Goal: Task Accomplishment & Management: Manage account settings

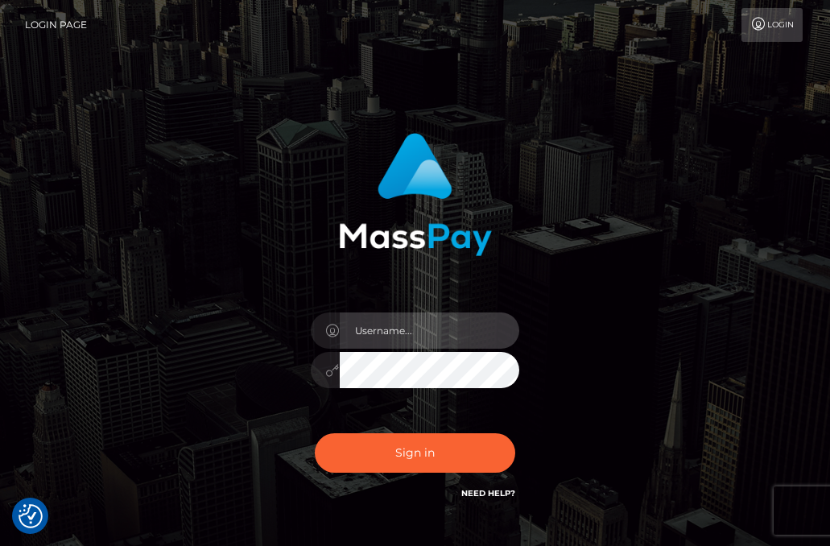
click at [443, 343] on input "text" at bounding box center [430, 330] width 180 height 36
type input "loganl"
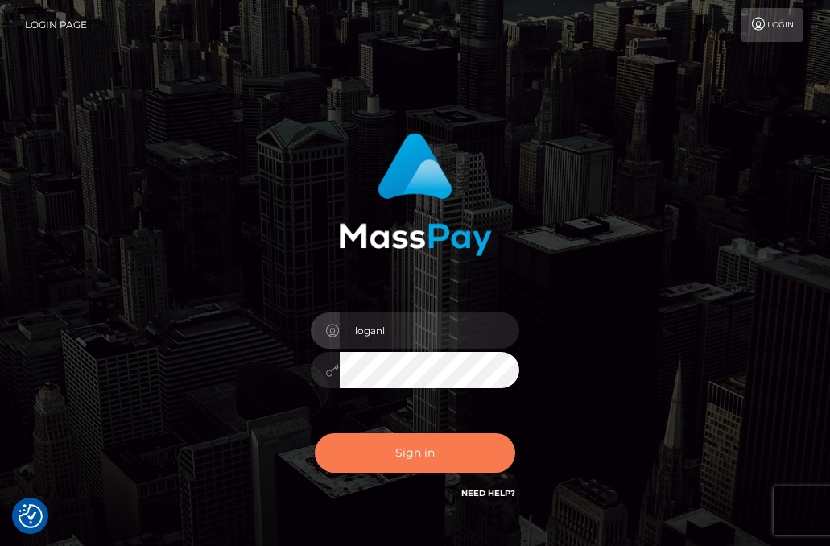
click at [404, 455] on button "Sign in" at bounding box center [415, 452] width 201 height 39
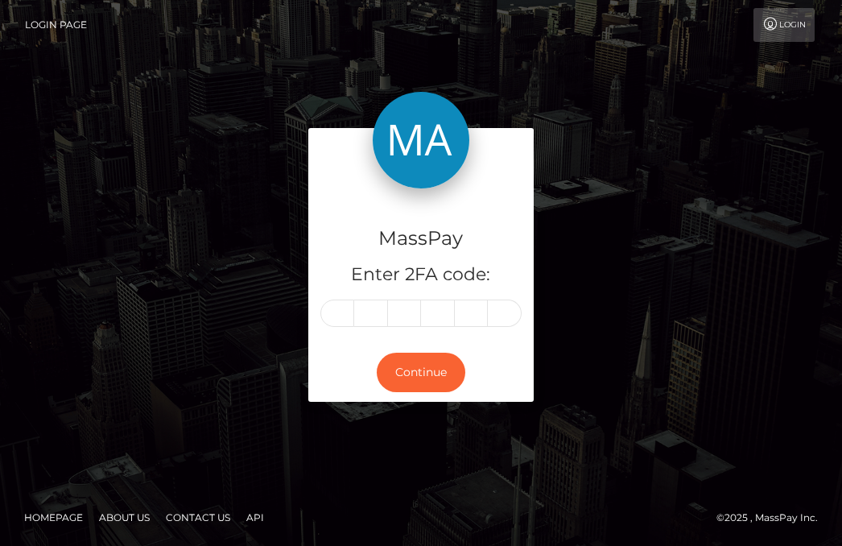
click at [323, 315] on input "text" at bounding box center [337, 312] width 34 height 27
type input "3"
type input "8"
type input "1"
type input "0"
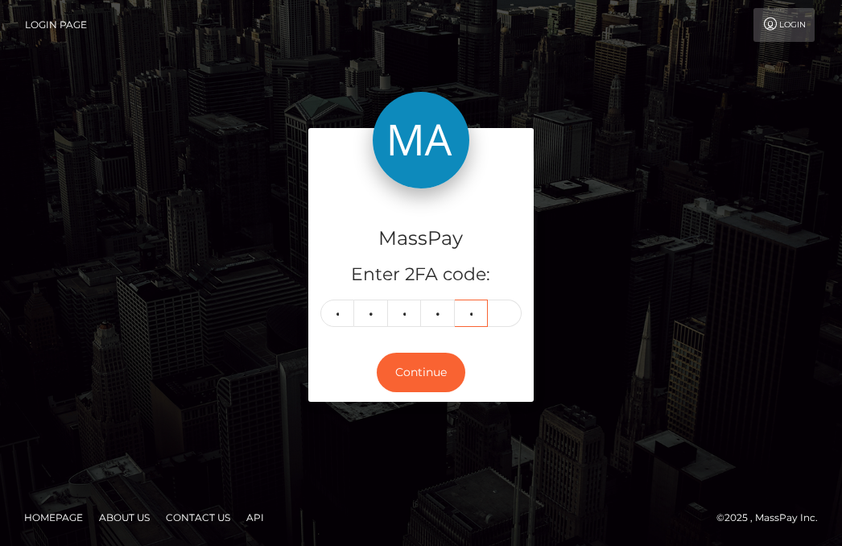
type input "7"
type input "3"
type input "2"
type input "8"
type input "1"
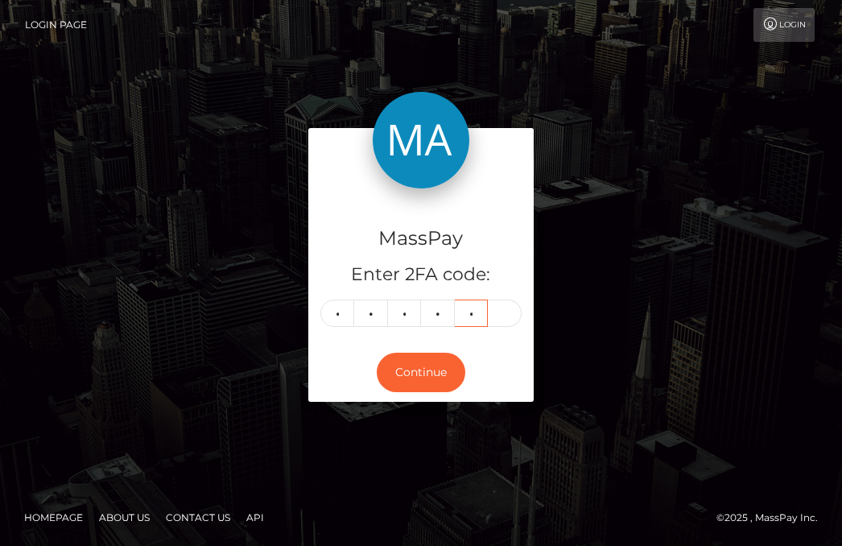
type input "0"
type input "7"
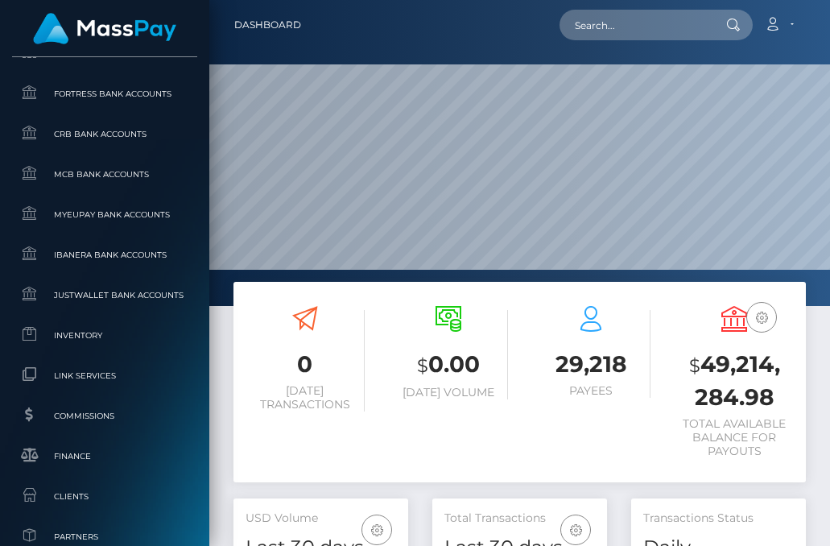
scroll to position [793, 0]
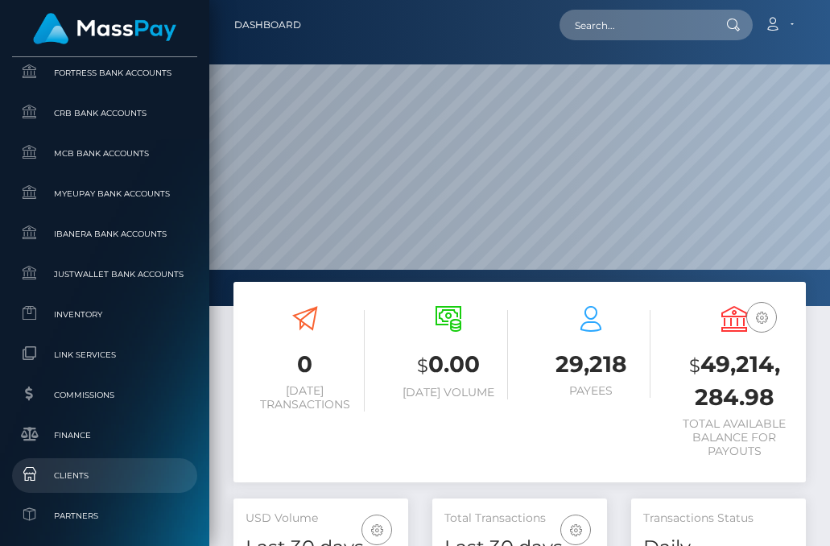
click at [89, 462] on link "Clients" at bounding box center [104, 475] width 185 height 35
click at [78, 476] on span "Clients" at bounding box center [105, 475] width 172 height 19
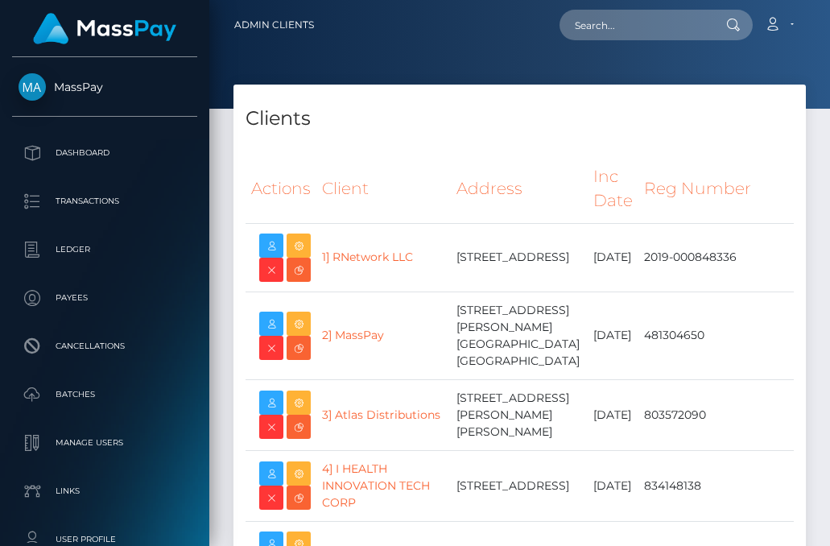
select select "223"
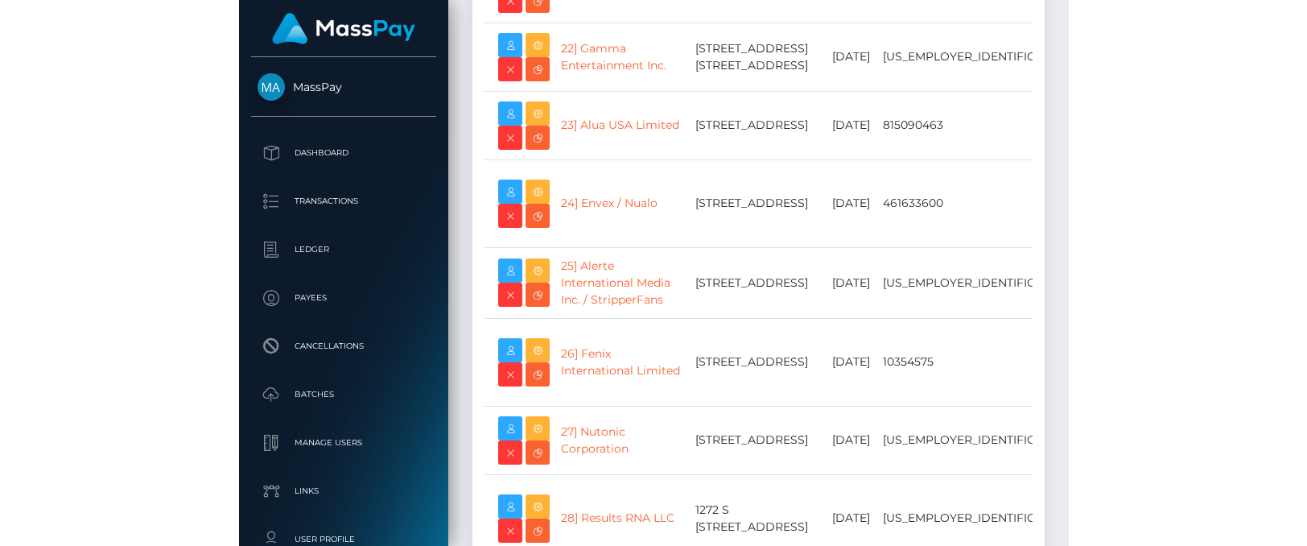
scroll to position [1859, 0]
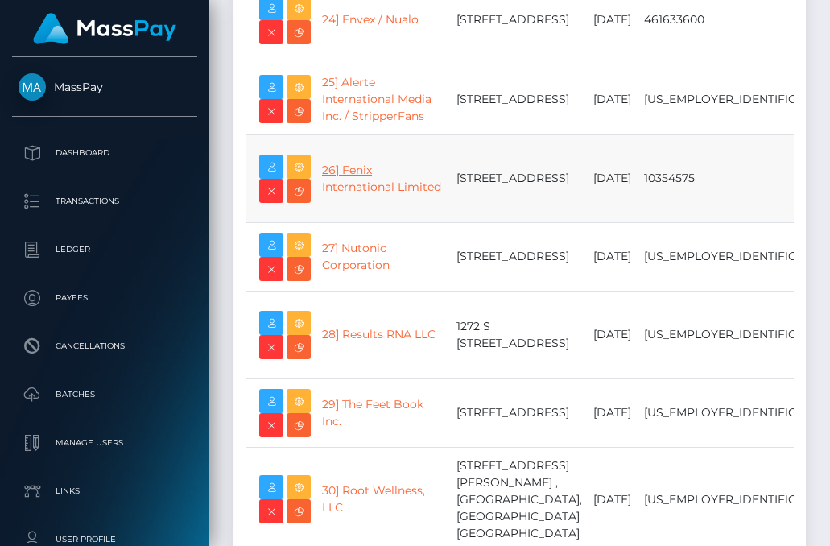
click at [342, 194] on link "26] Fenix International Limited" at bounding box center [381, 178] width 119 height 31
click at [307, 177] on icon at bounding box center [298, 167] width 19 height 20
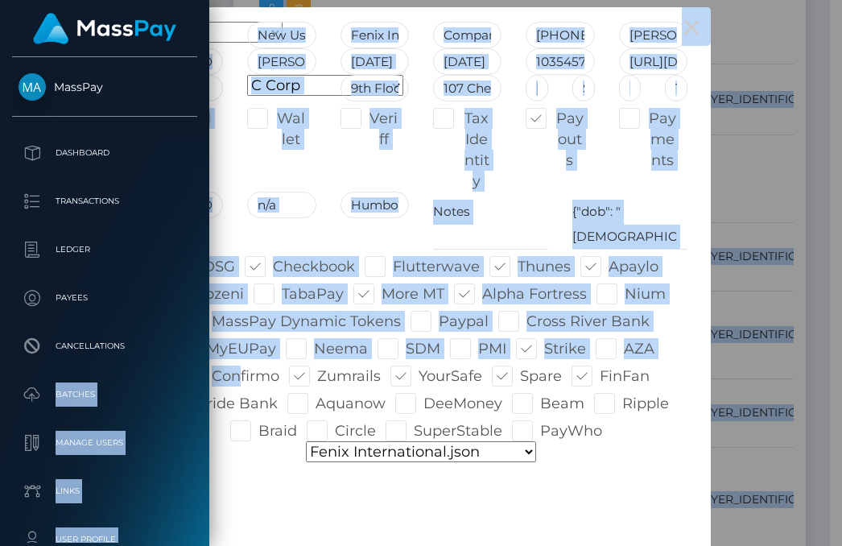
drag, startPoint x: 4, startPoint y: 395, endPoint x: 230, endPoint y: 376, distance: 227.0
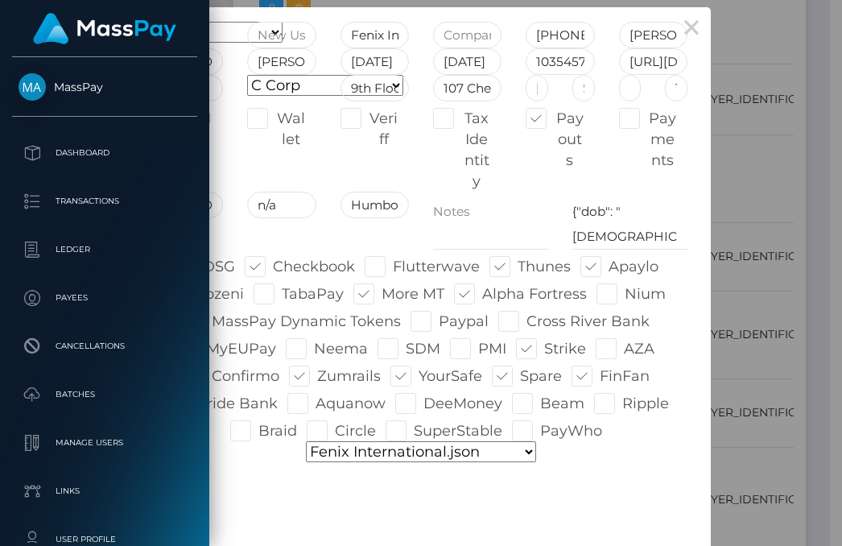
click at [280, 490] on div "Onboarding Live Design Partner Internal Deactivated Declined Fenix Internationa…" at bounding box center [420, 293] width 557 height 542
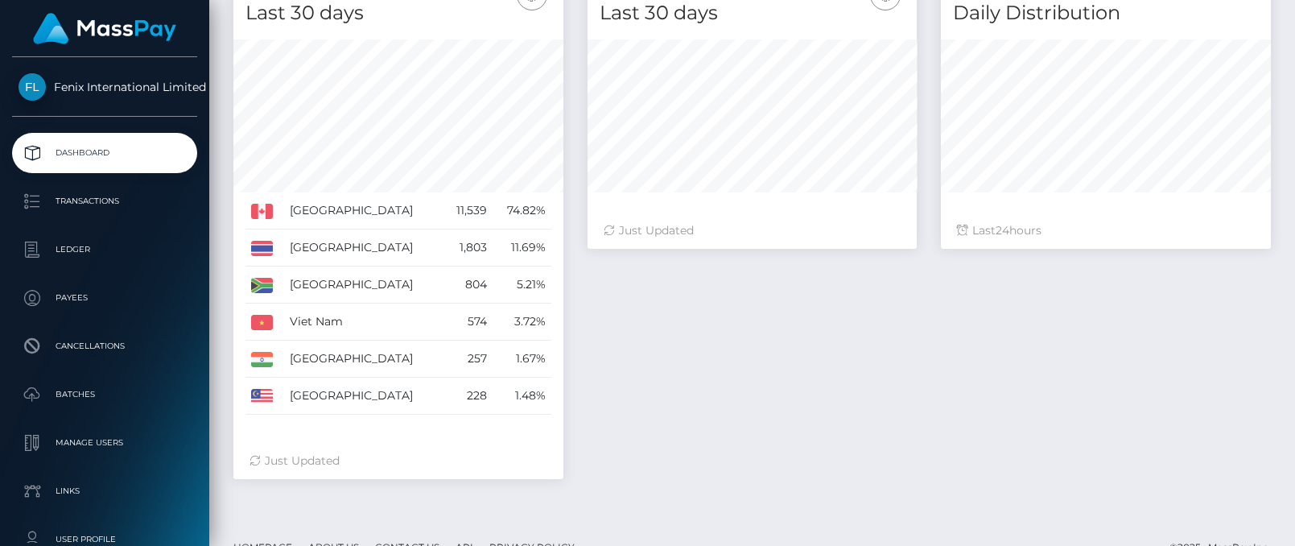
scroll to position [519, 0]
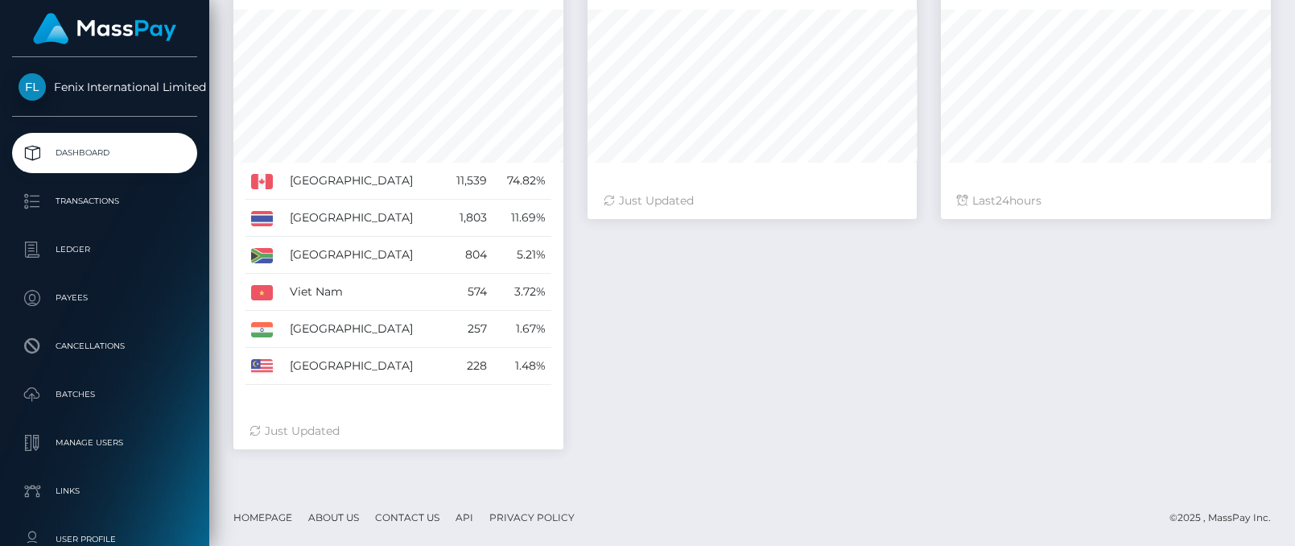
click at [785, 262] on div "Total Transactions Last 30 days Last 30 days Last 60 days Last 90 days 24" at bounding box center [928, 199] width 707 height 531
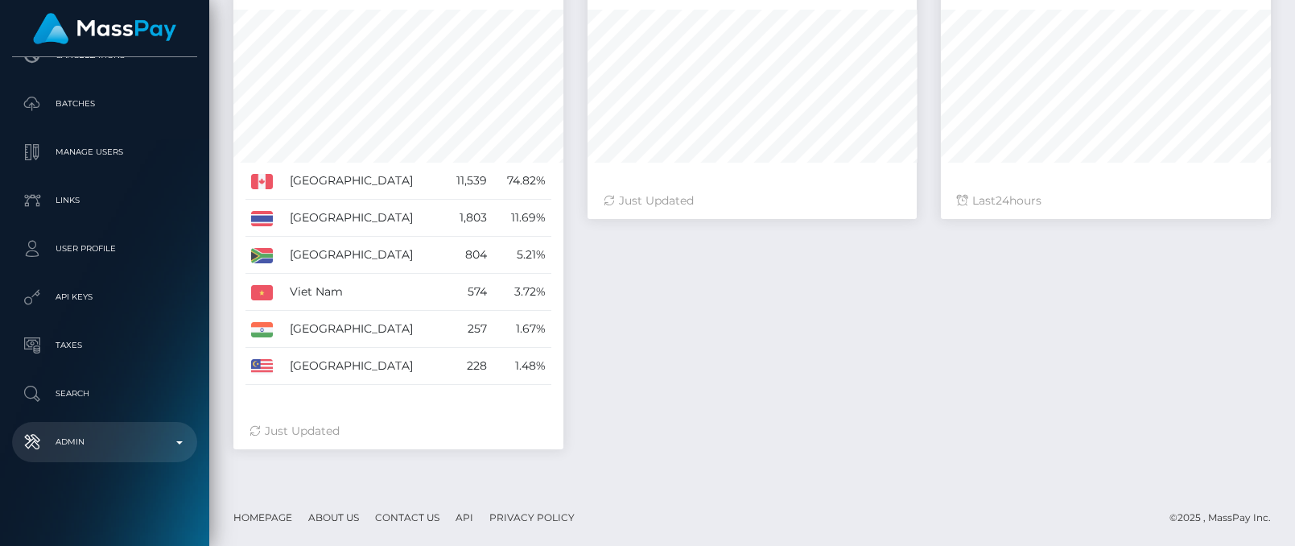
click at [144, 435] on p "Admin" at bounding box center [105, 442] width 172 height 24
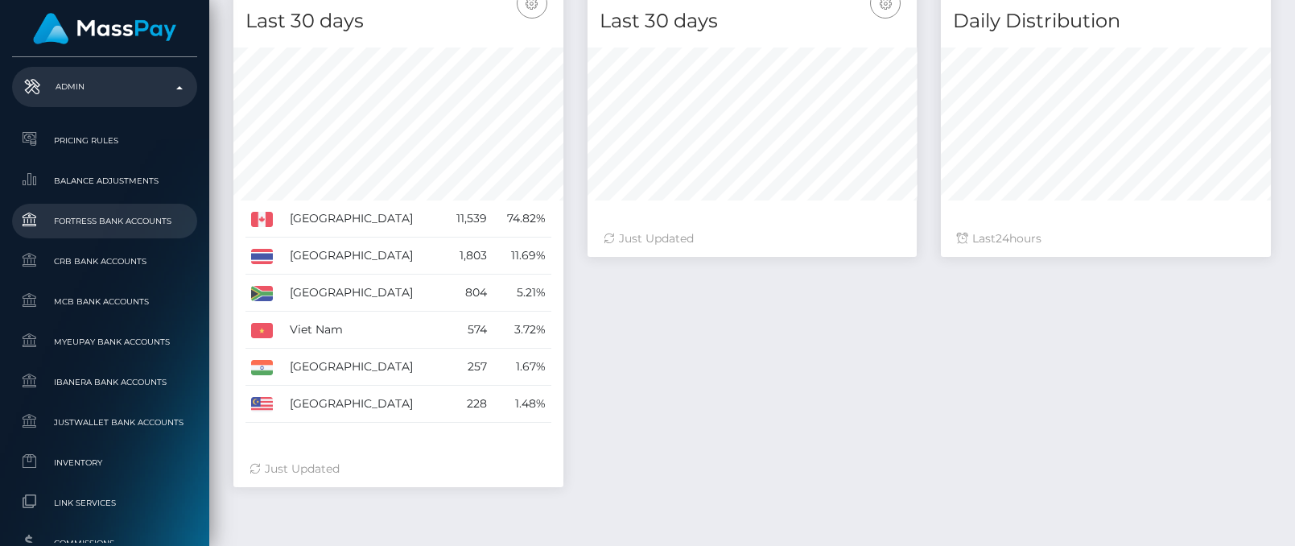
scroll to position [829, 0]
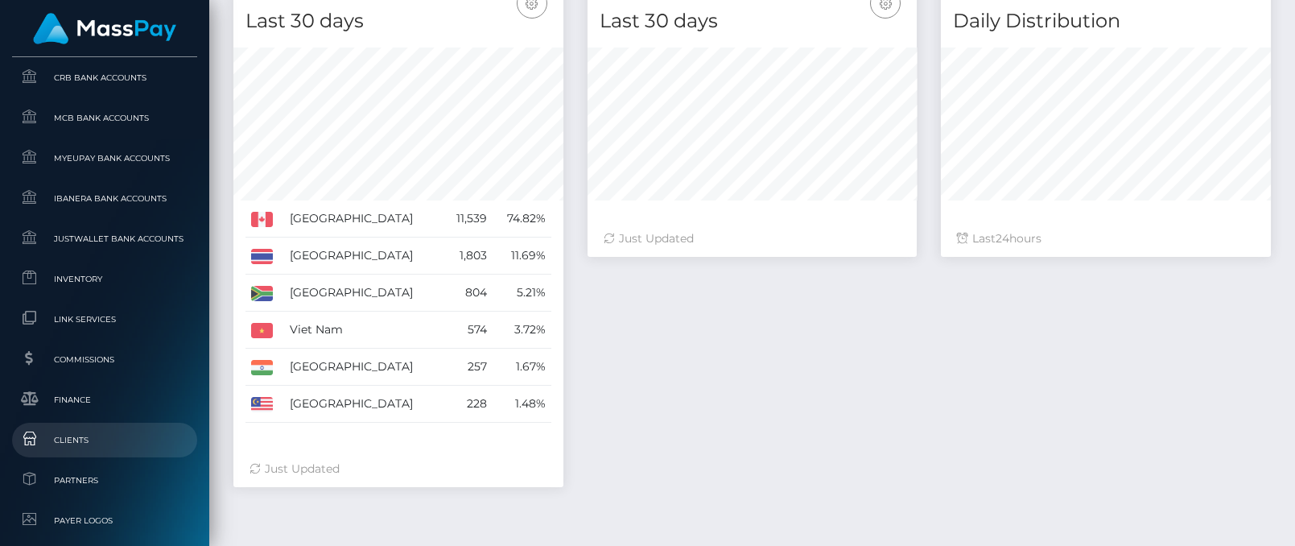
click at [71, 446] on span "Clients" at bounding box center [105, 440] width 172 height 19
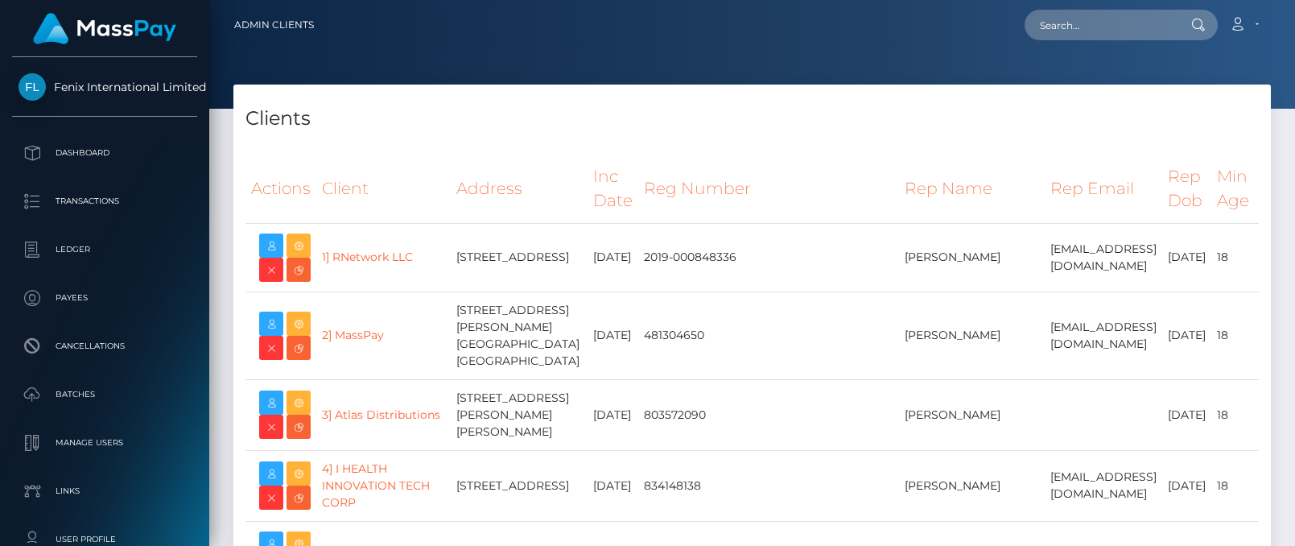
select select "223"
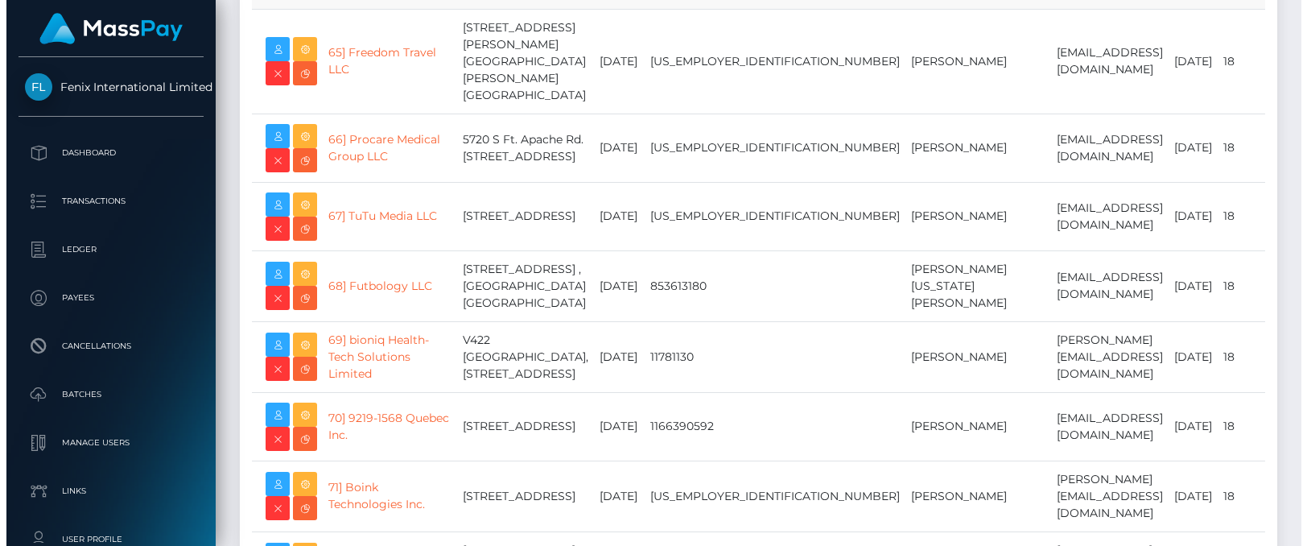
scroll to position [1900, 0]
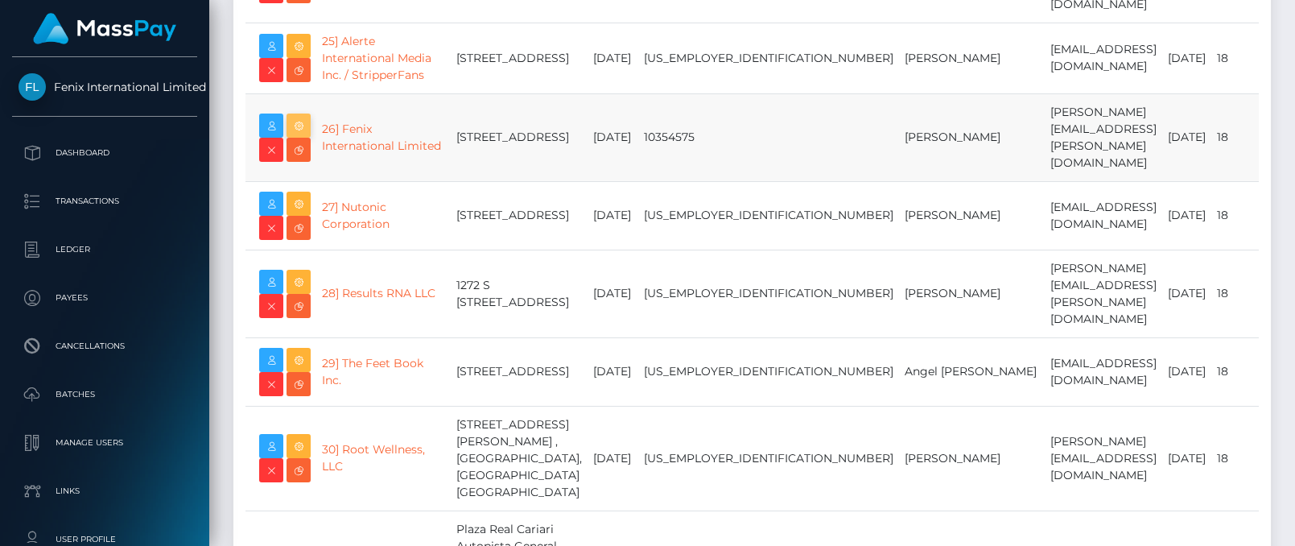
click at [297, 136] on icon at bounding box center [298, 126] width 19 height 20
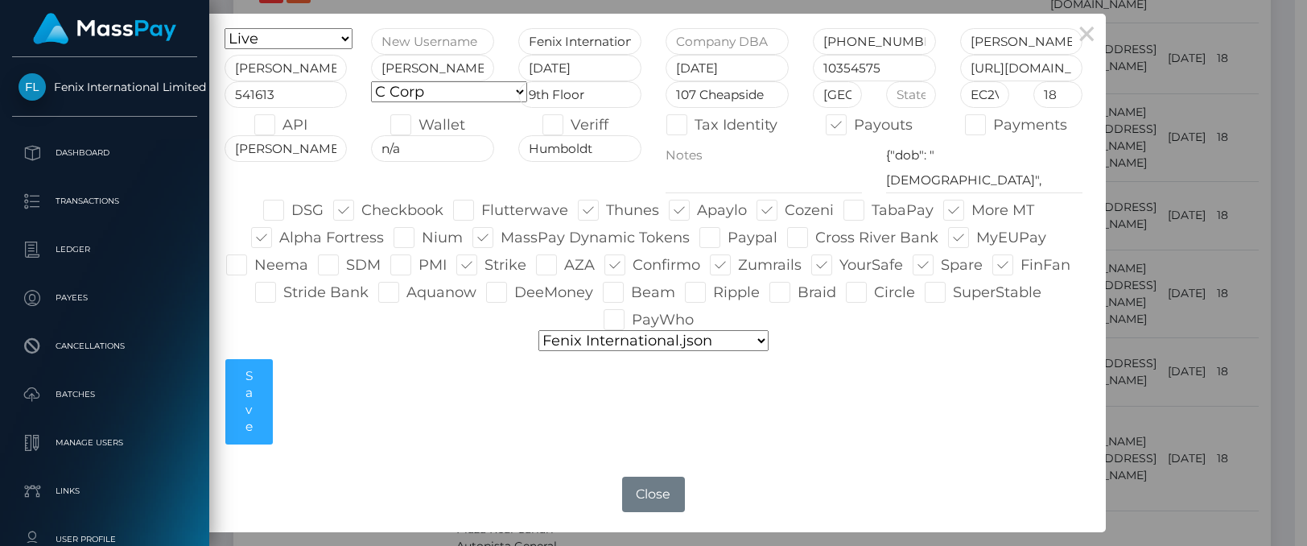
click at [606, 212] on span at bounding box center [606, 210] width 0 height 18
click at [606, 210] on input "Thunes" at bounding box center [611, 205] width 10 height 10
checkbox input "false"
click at [514, 292] on span at bounding box center [514, 292] width 0 height 18
click at [514, 292] on input "DeeMoney" at bounding box center [519, 287] width 10 height 10
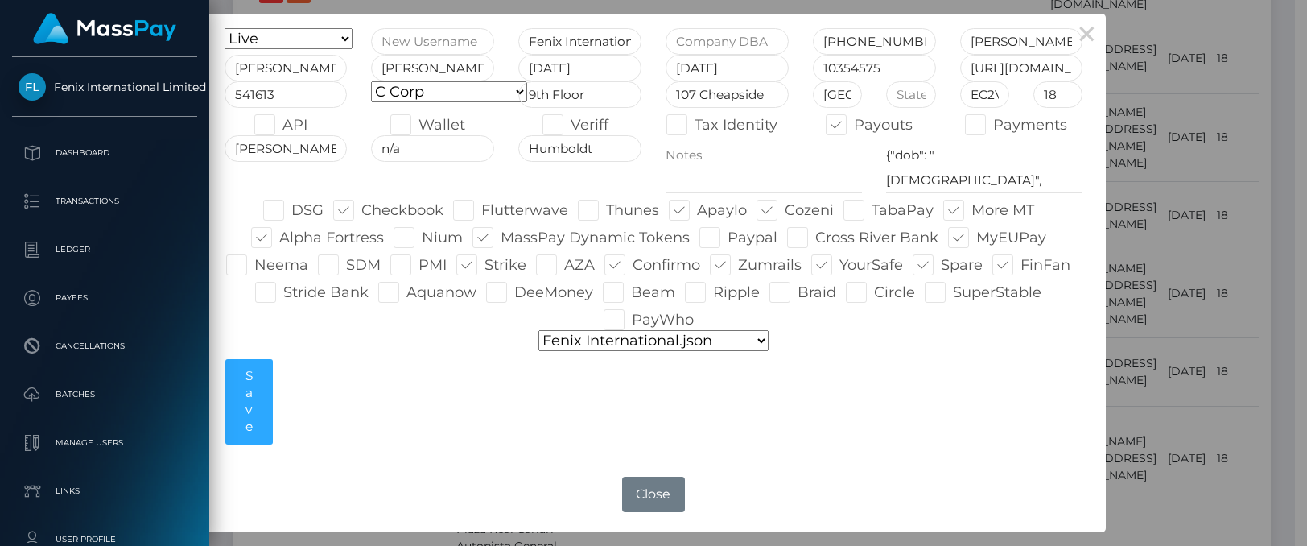
checkbox input "true"
click at [863, 423] on div "Onboarding Live Design Partner Internal Deactivated Declined Fenix Internationa…" at bounding box center [653, 240] width 883 height 424
click at [258, 400] on button "Save" at bounding box center [248, 401] width 47 height 84
click at [244, 394] on button "Save" at bounding box center [248, 401] width 47 height 84
click at [243, 402] on button "Save" at bounding box center [248, 401] width 47 height 84
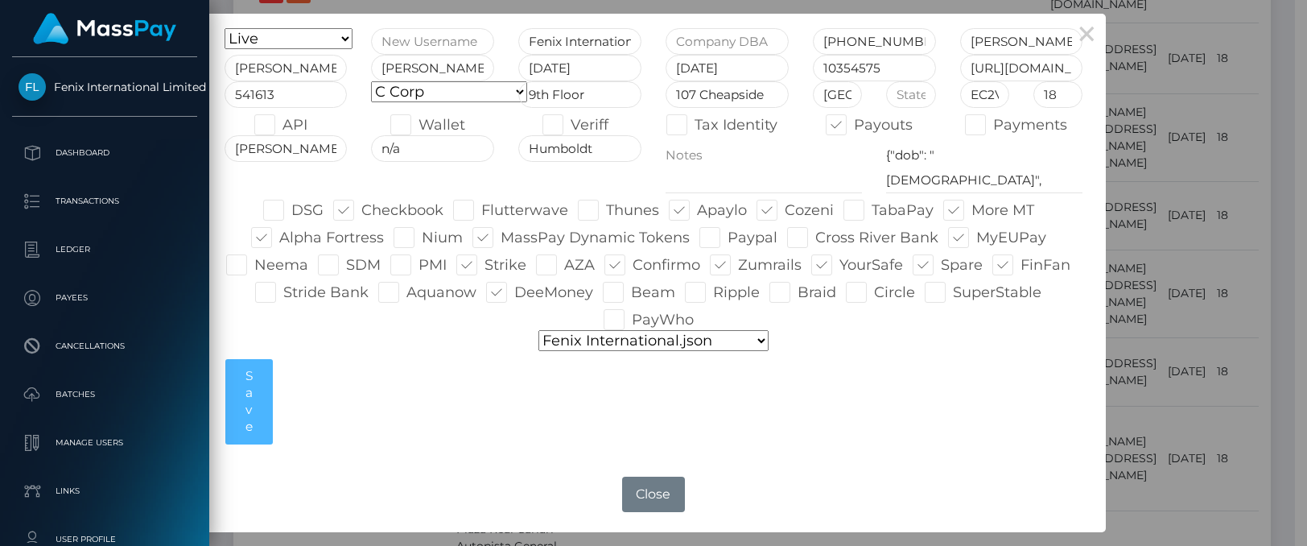
click at [250, 414] on button "Save" at bounding box center [248, 401] width 47 height 84
click at [328, 424] on div "Onboarding Live Design Partner Internal Deactivated Declined Fenix Internationa…" at bounding box center [653, 240] width 883 height 424
click at [1275, 41] on div "× Onboarding Live Design Partner Internal Deactivated Declined Fenix Internatio…" at bounding box center [653, 273] width 1307 height 546
